Goal: Check status: Check status

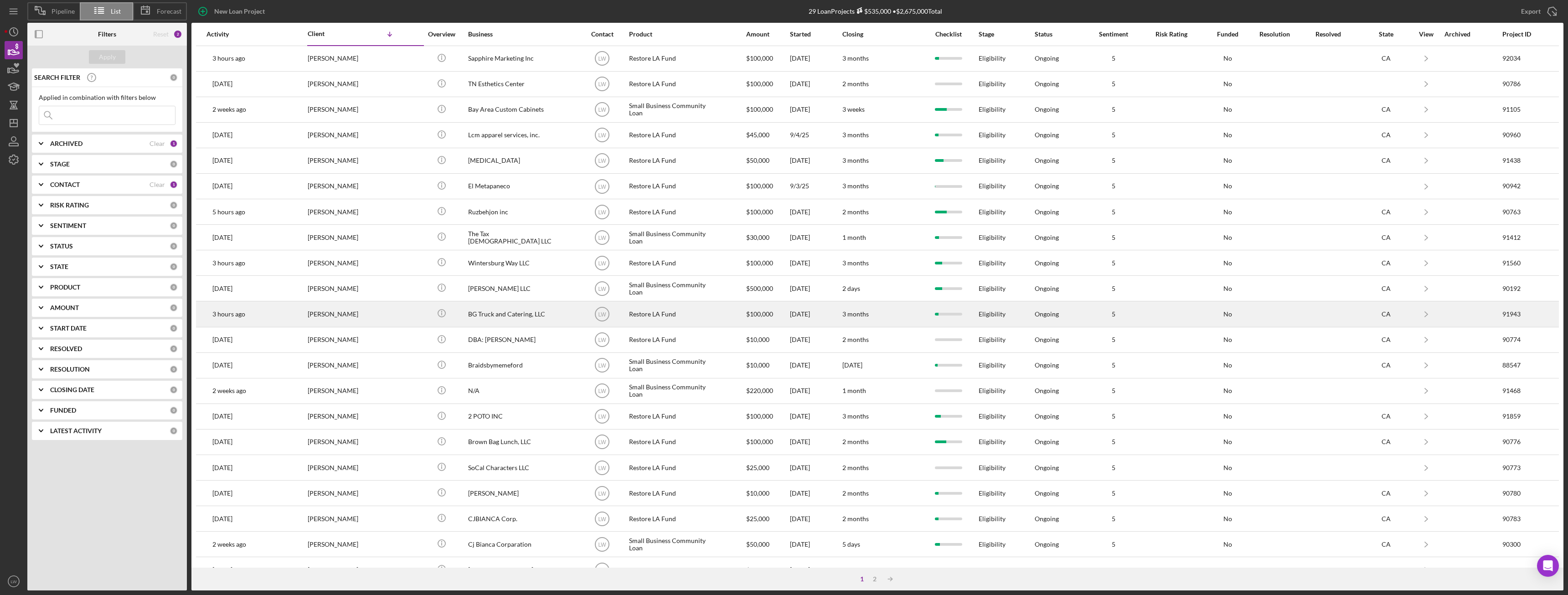
click at [355, 315] on div "[PERSON_NAME]" at bounding box center [352, 314] width 91 height 24
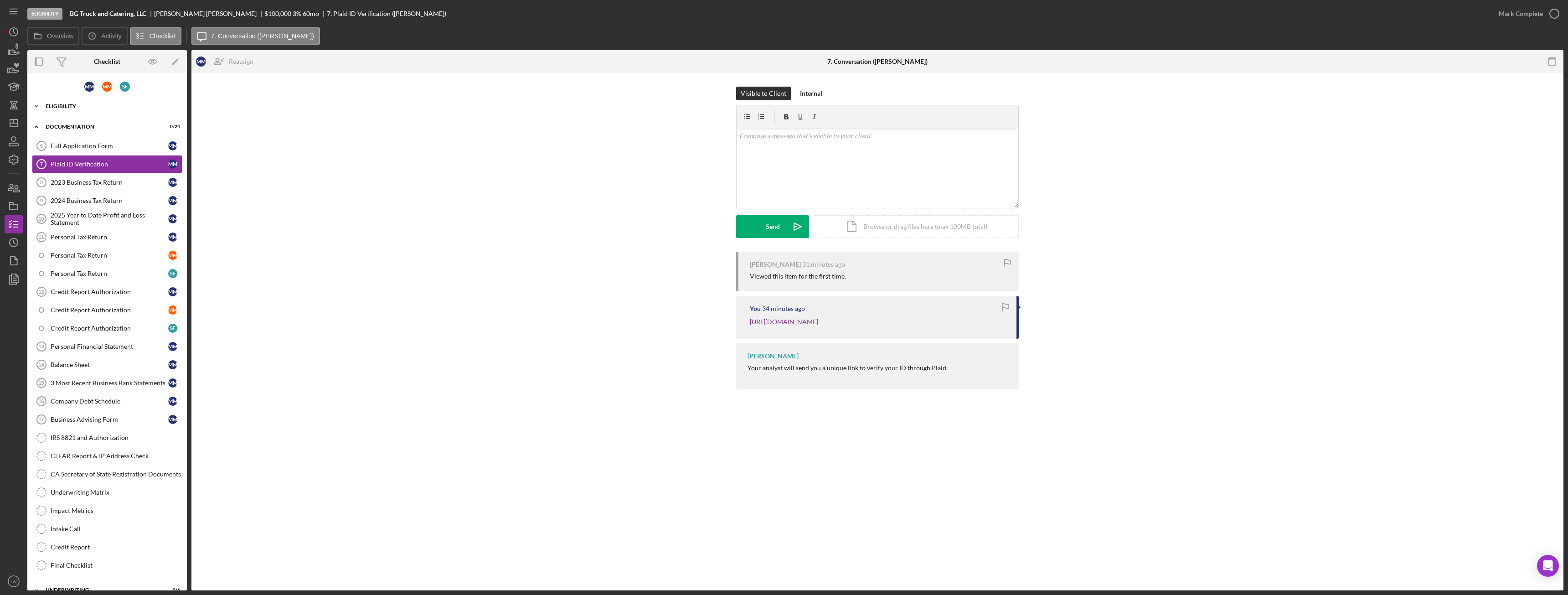
click at [85, 102] on div "Icon/Expander Eligibility 7 / 9" at bounding box center [106, 106] width 159 height 18
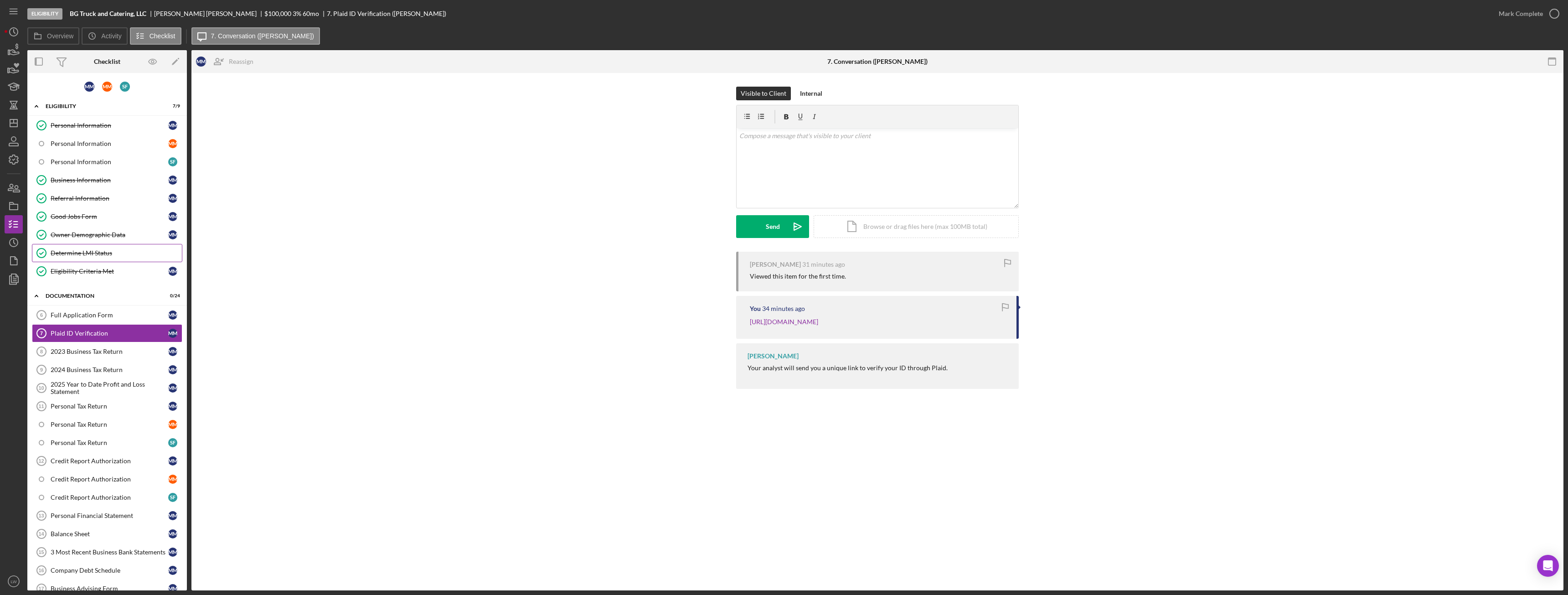
click at [102, 257] on link "Determine LMI Status Determine LMI Status" at bounding box center [106, 253] width 150 height 18
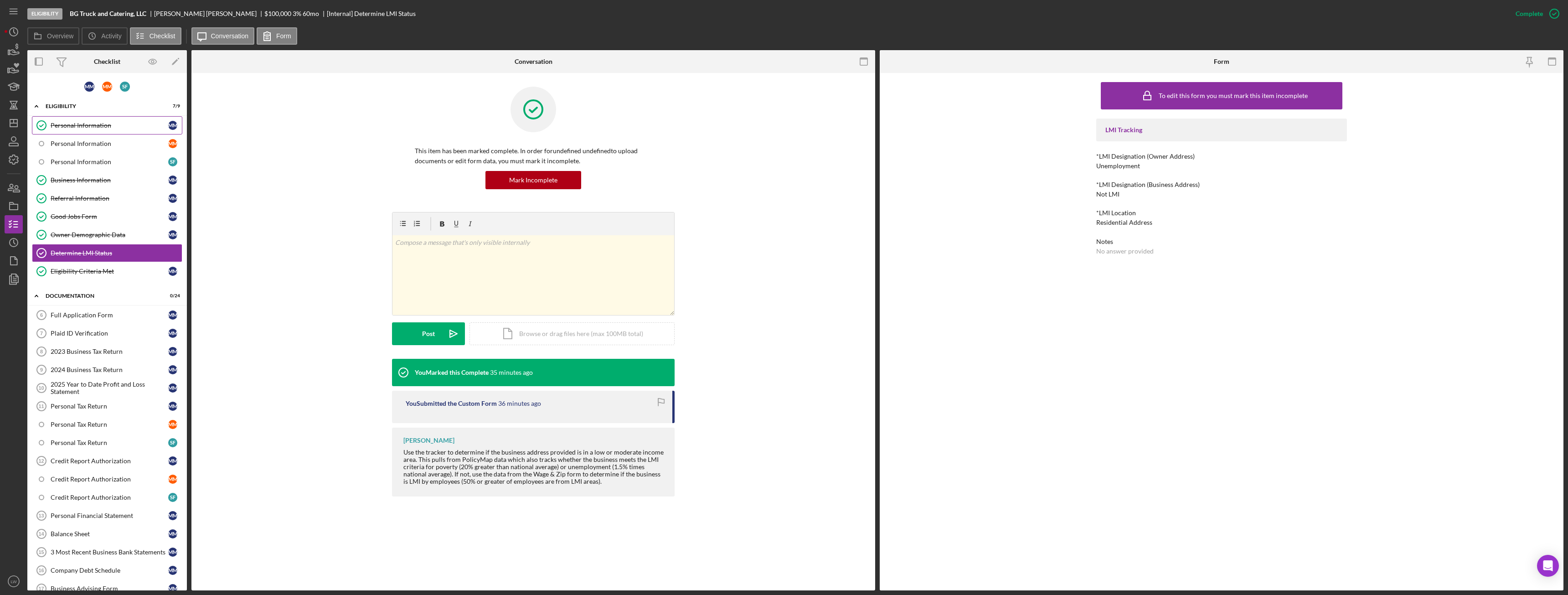
click at [74, 129] on link "Personal Information Personal Information M M" at bounding box center [106, 125] width 150 height 18
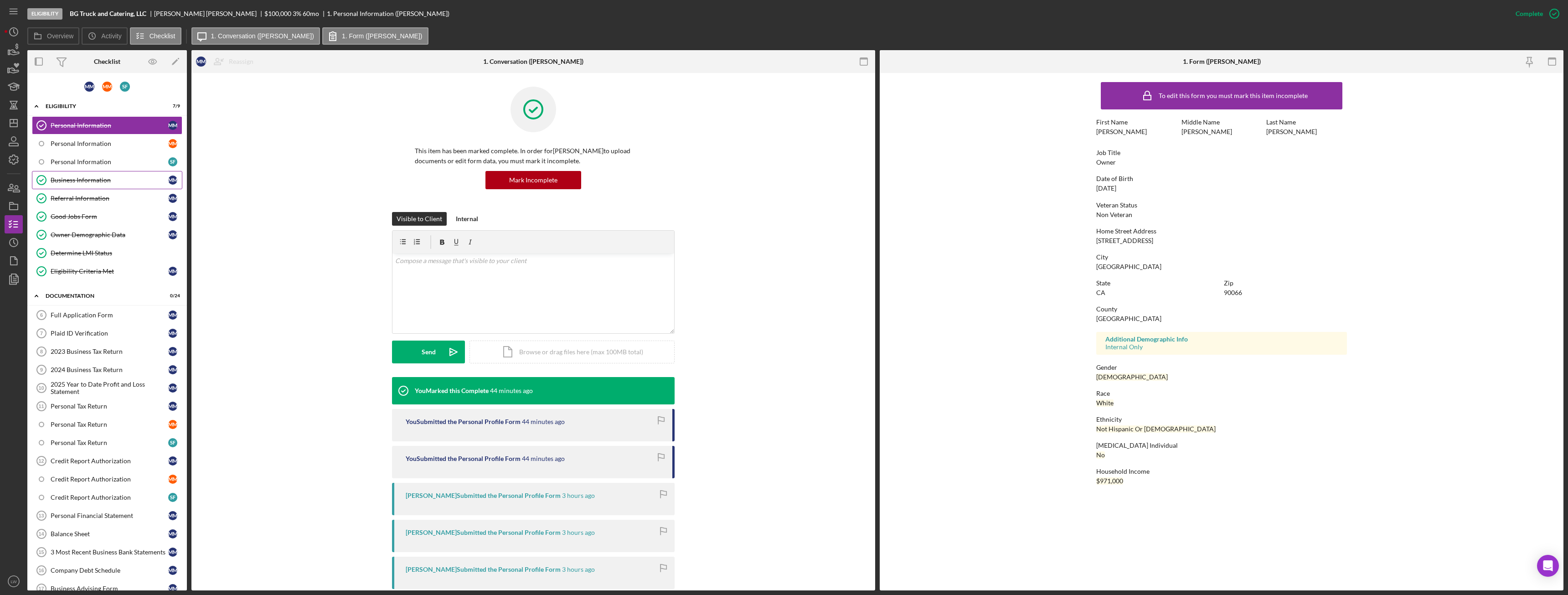
click at [95, 178] on div "Business Information" at bounding box center [109, 180] width 118 height 7
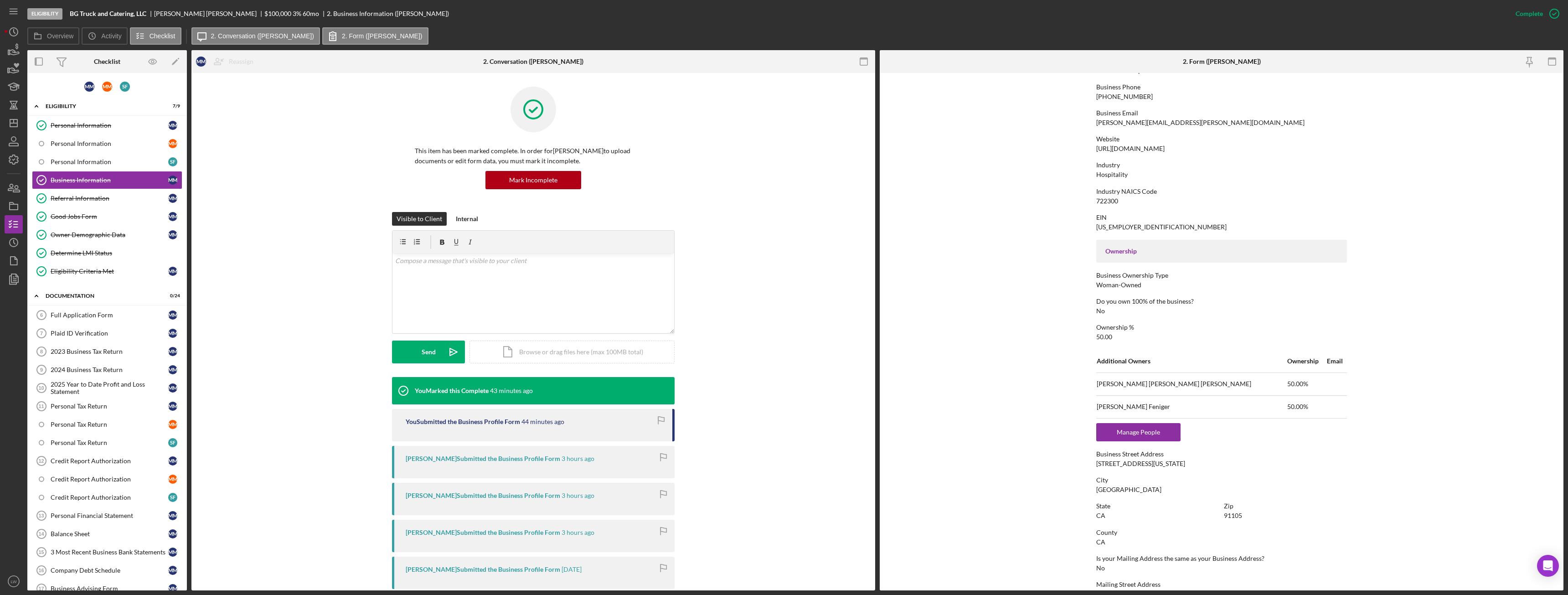
scroll to position [273, 0]
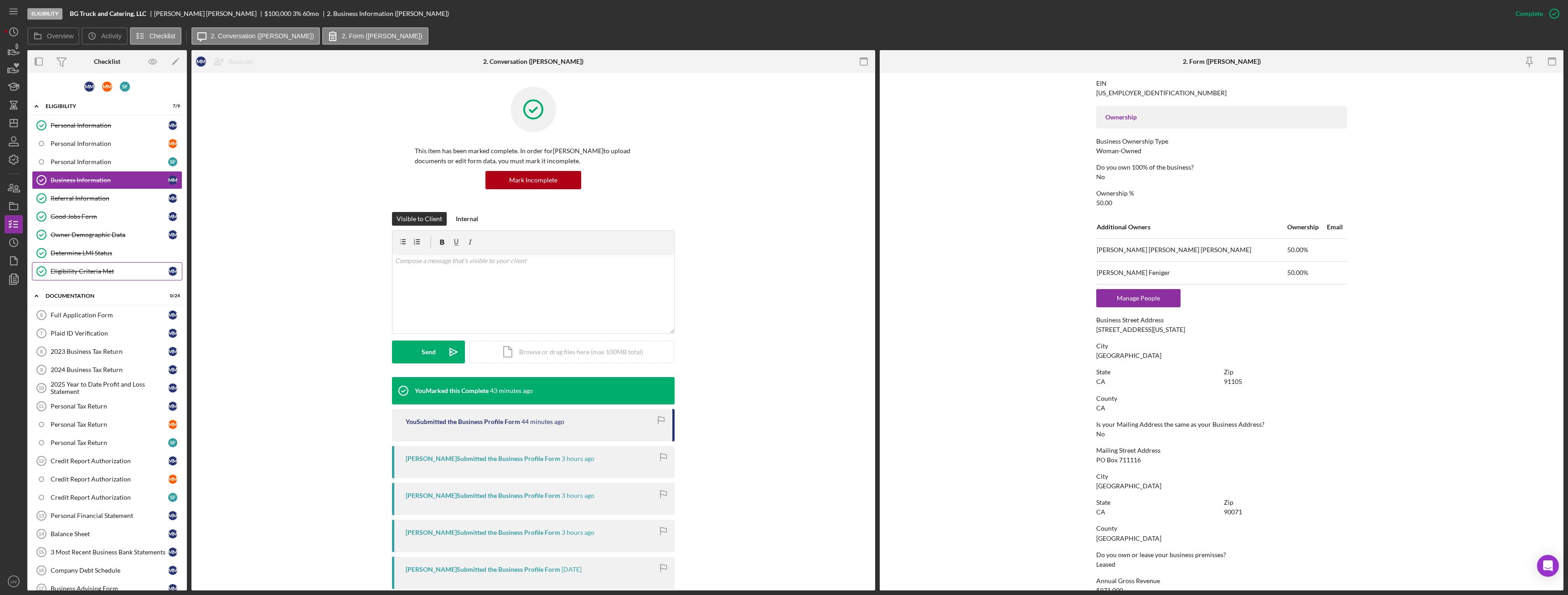
click at [85, 277] on link "Eligibility Criteria Met Eligibility Criteria Met M M" at bounding box center [106, 271] width 150 height 18
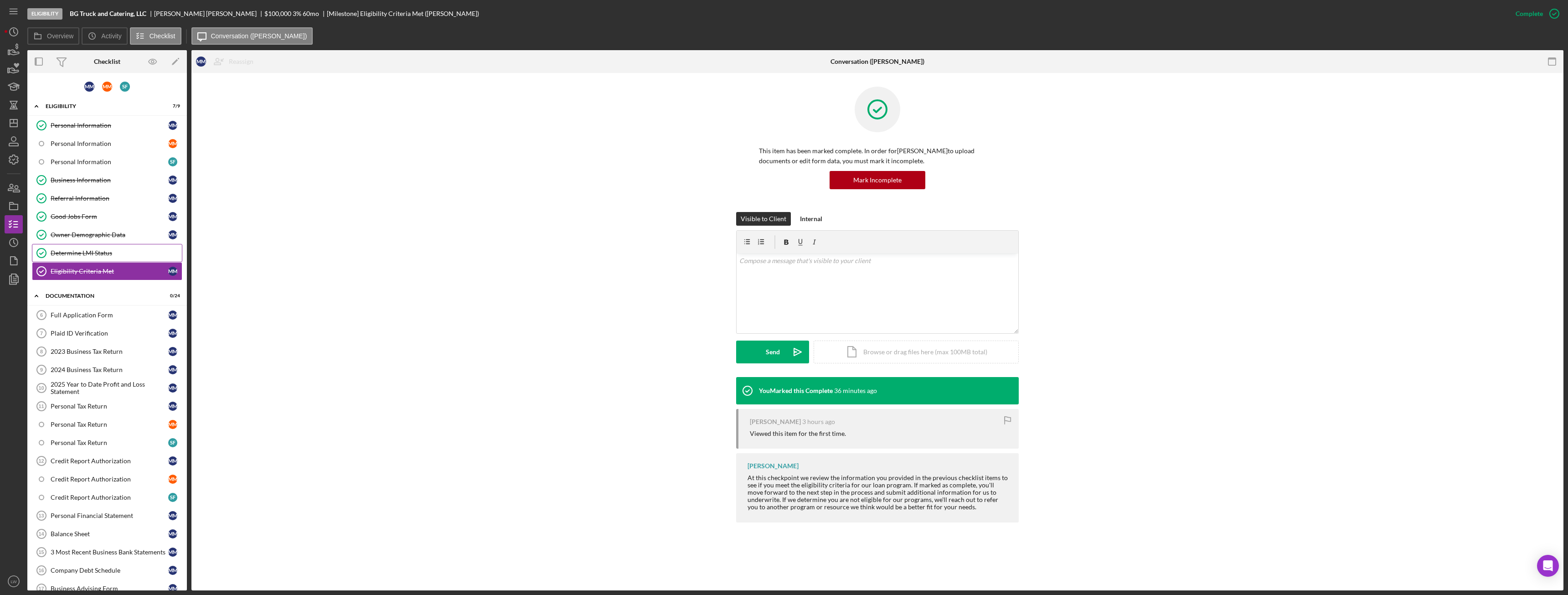
click at [64, 248] on link "Determine LMI Status Determine LMI Status" at bounding box center [106, 253] width 150 height 18
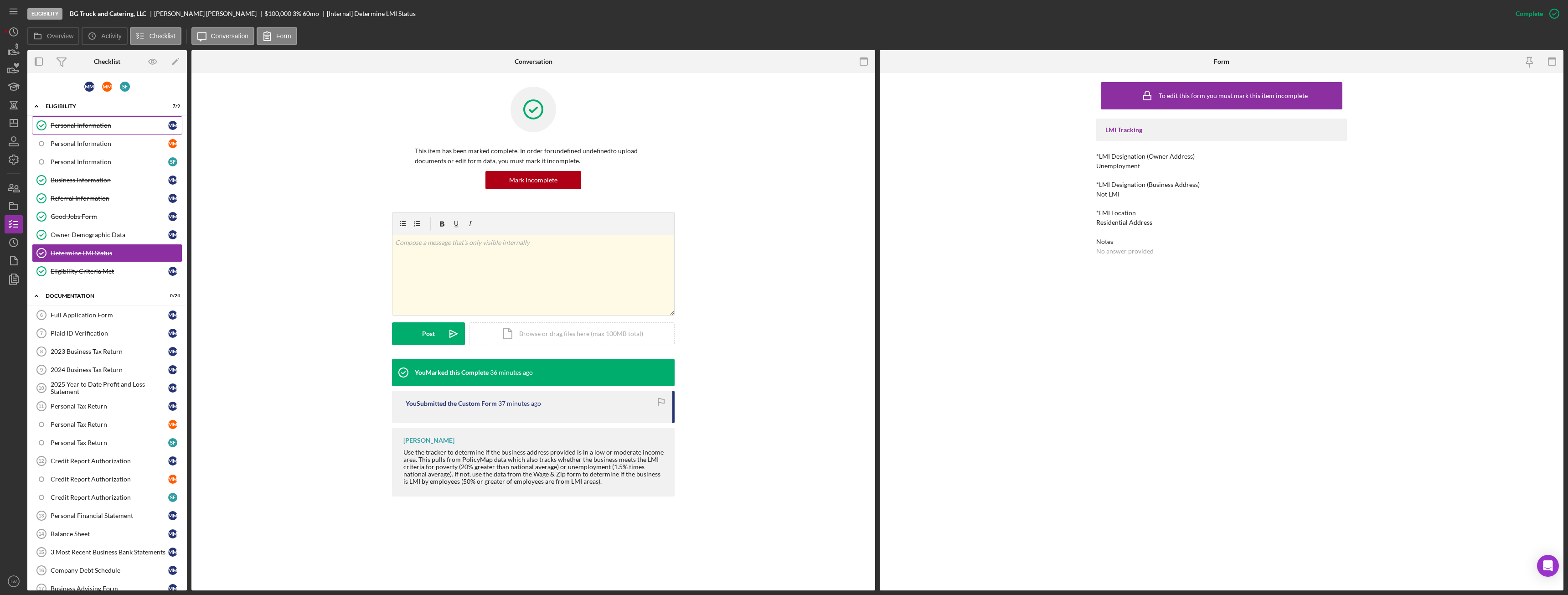
click at [62, 124] on div "Personal Information" at bounding box center [109, 125] width 118 height 7
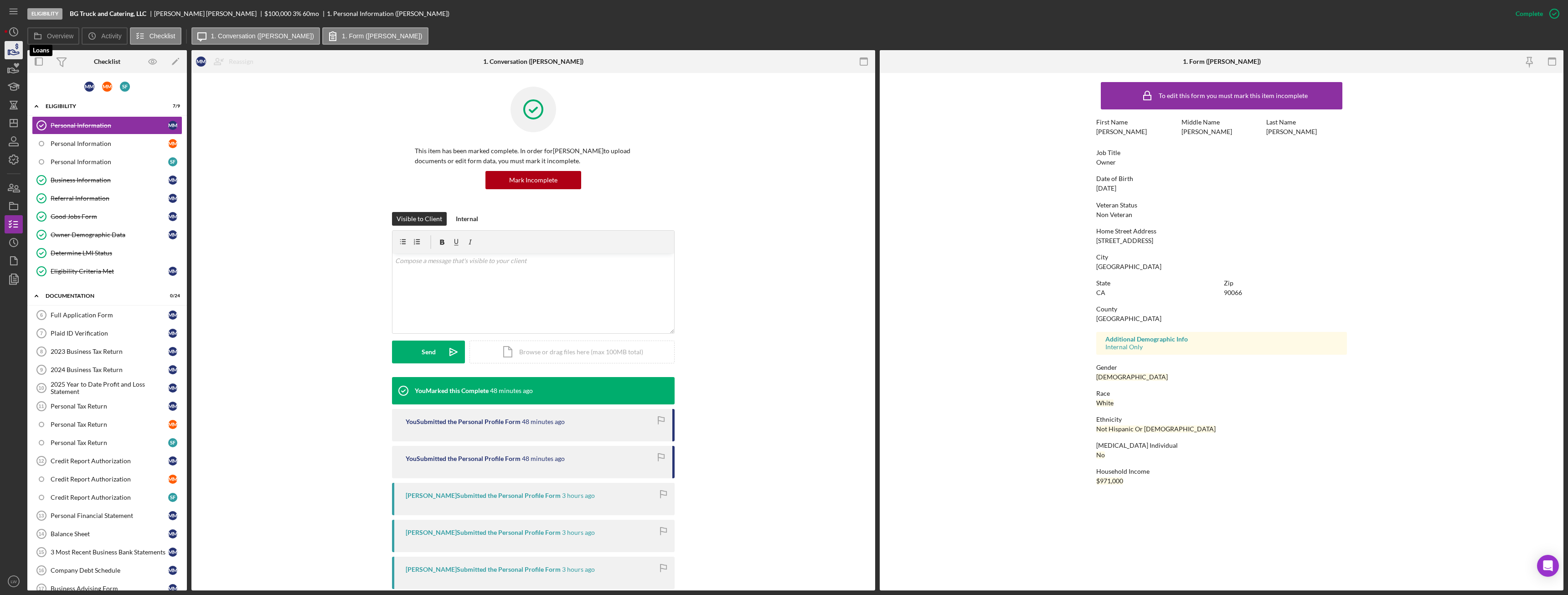
click at [11, 52] on icon "button" at bounding box center [13, 49] width 22 height 22
